Goal: Find specific page/section: Find specific page/section

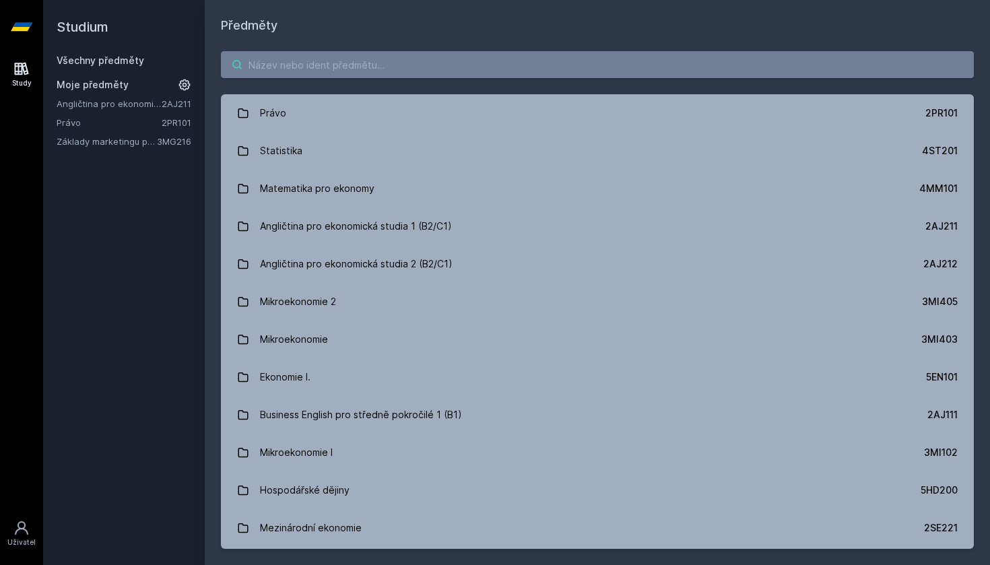
click at [378, 70] on input "search" at bounding box center [597, 64] width 753 height 27
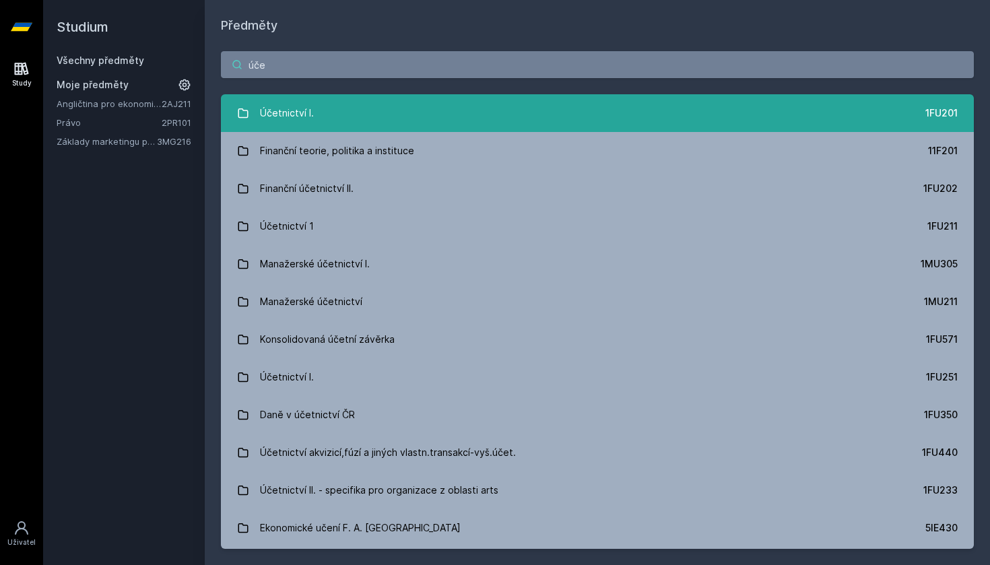
type input "úče"
click at [335, 114] on link "Účetnictví I. 1FU201" at bounding box center [597, 113] width 753 height 38
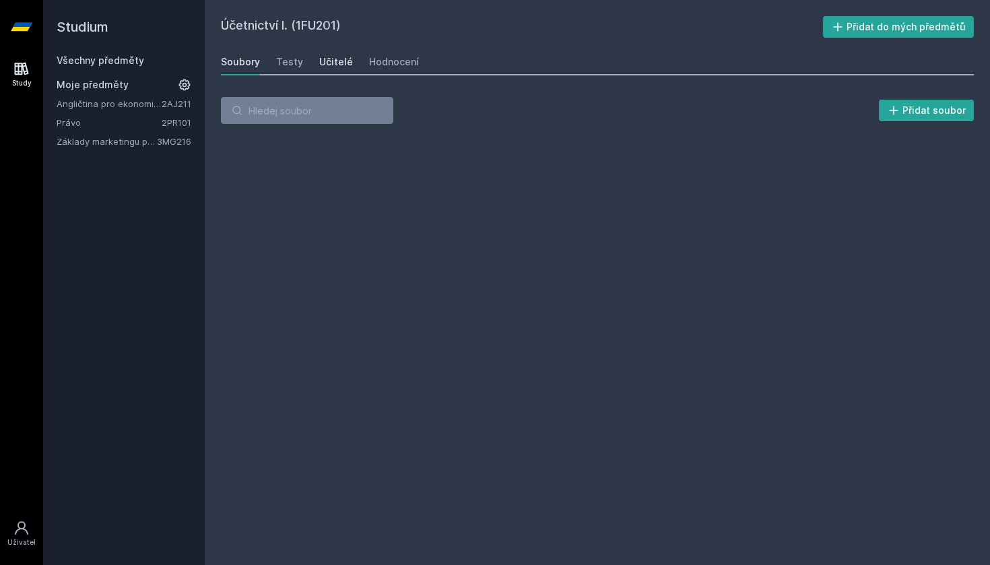
click at [334, 53] on link "Učitelé" at bounding box center [336, 61] width 34 height 27
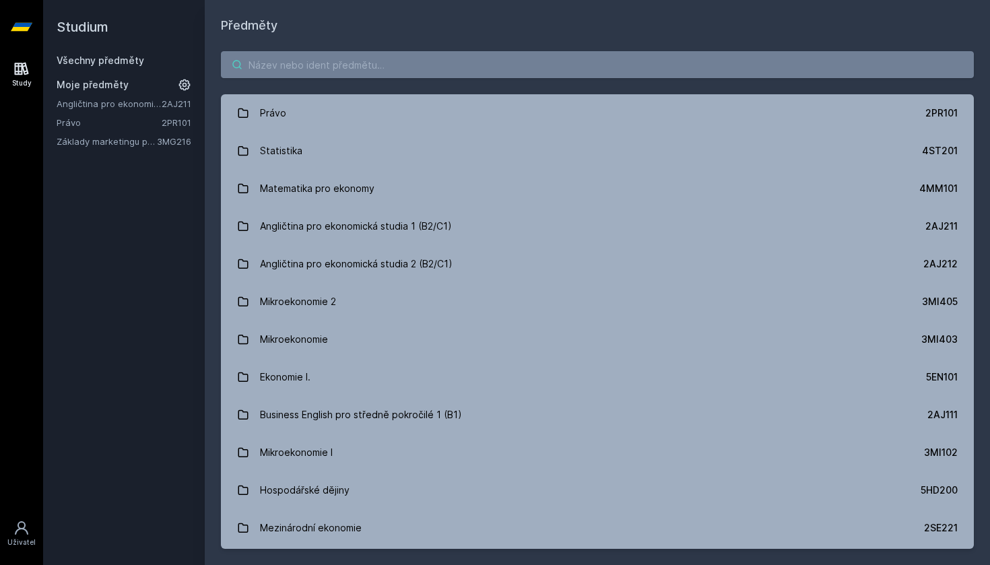
click at [310, 73] on input "search" at bounding box center [597, 64] width 753 height 27
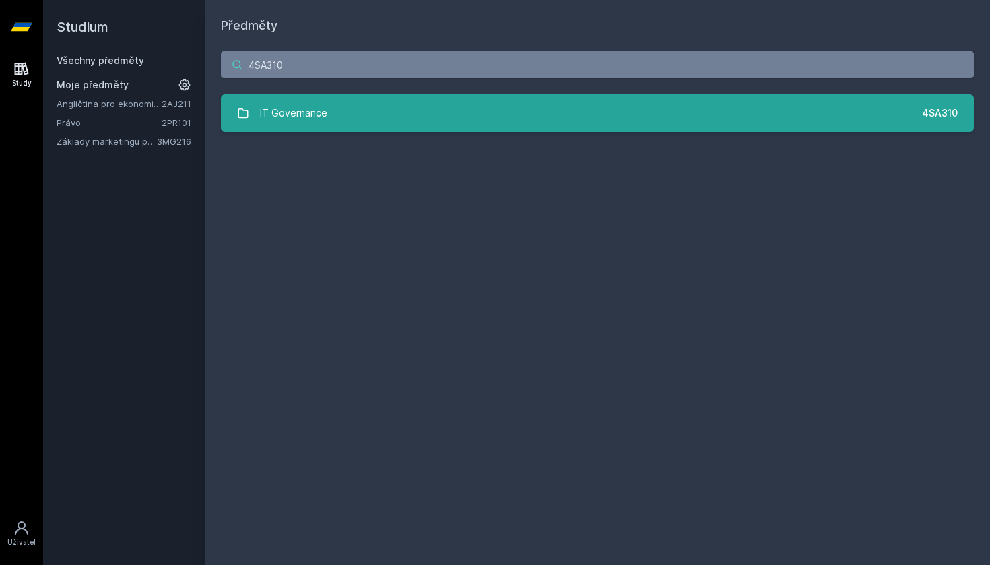
type input "4SA310"
click at [297, 108] on div "IT Governance" at bounding box center [293, 113] width 67 height 27
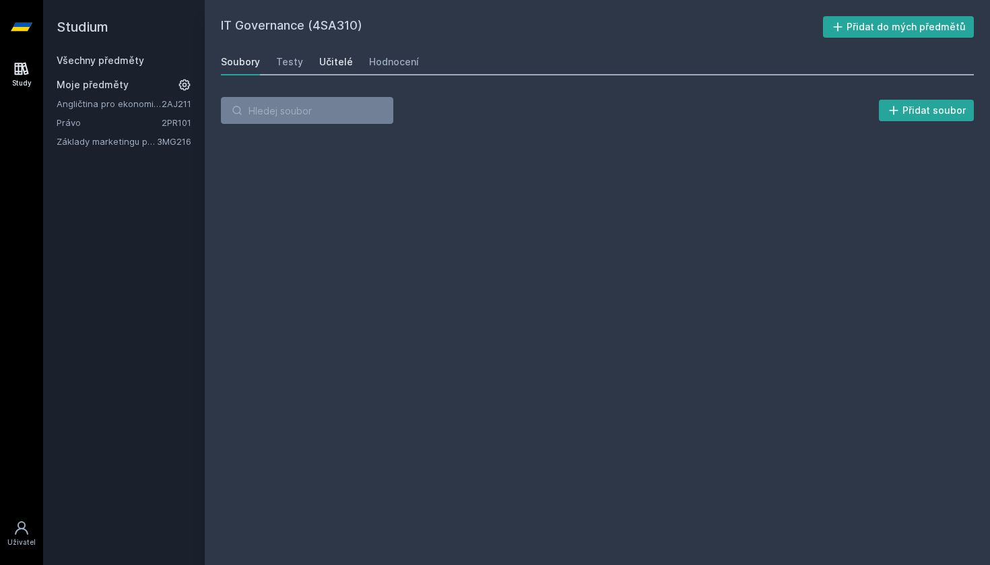
click at [326, 57] on div "Učitelé" at bounding box center [336, 61] width 34 height 13
